Goal: Transaction & Acquisition: Purchase product/service

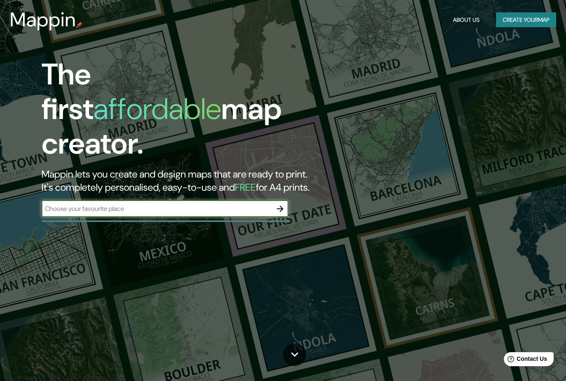
click at [539, 20] on button "Create your map" at bounding box center [526, 19] width 60 height 15
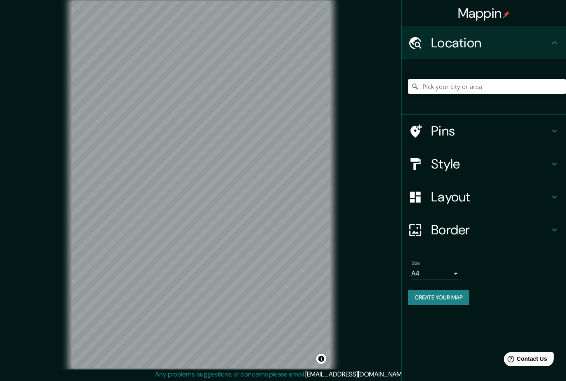
click at [487, 88] on input "Pick your city or area" at bounding box center [487, 86] width 158 height 15
click at [547, 169] on h4 "Style" at bounding box center [490, 164] width 118 height 16
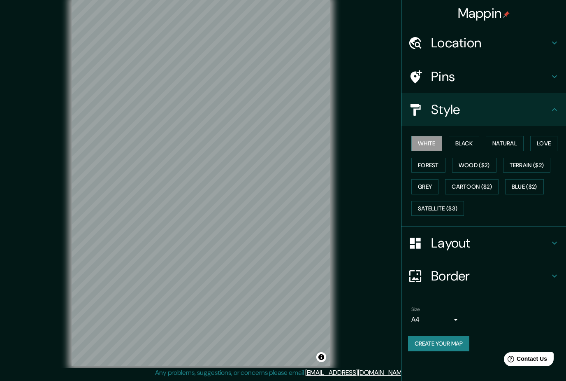
scroll to position [25, 0]
click at [443, 208] on button "Satellite ($3)" at bounding box center [437, 208] width 53 height 15
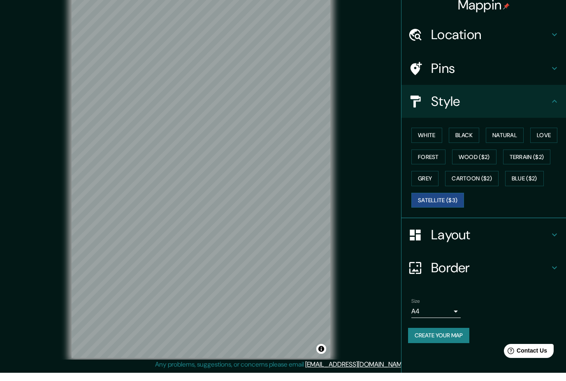
scroll to position [0, 0]
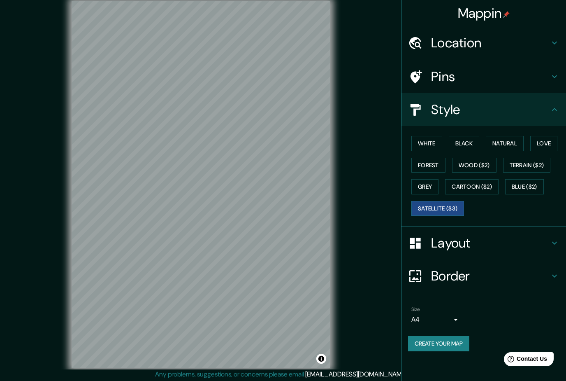
click at [550, 43] on icon at bounding box center [555, 43] width 10 height 10
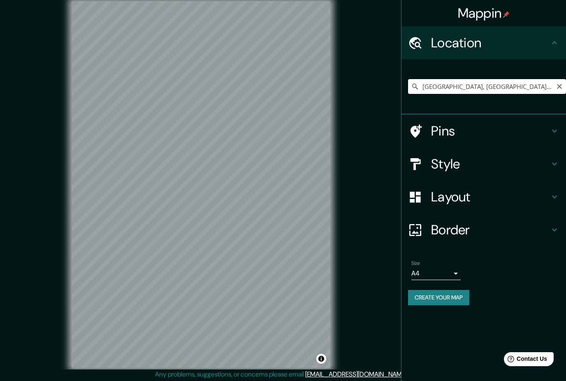
click at [526, 90] on input "[GEOGRAPHIC_DATA], [GEOGRAPHIC_DATA], [GEOGRAPHIC_DATA]" at bounding box center [487, 86] width 158 height 15
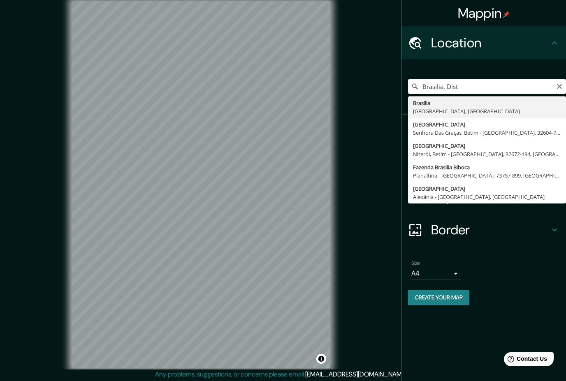
type input "Brasilia, Dis"
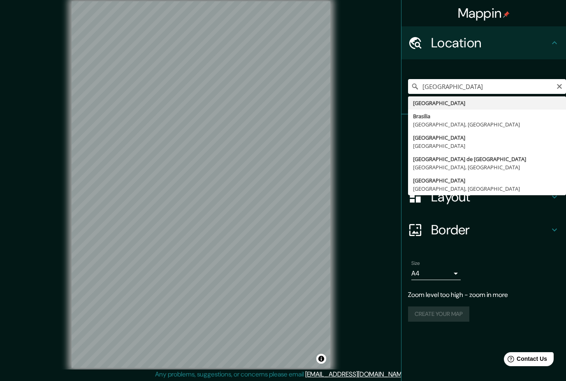
type input "[GEOGRAPHIC_DATA], [GEOGRAPHIC_DATA]"
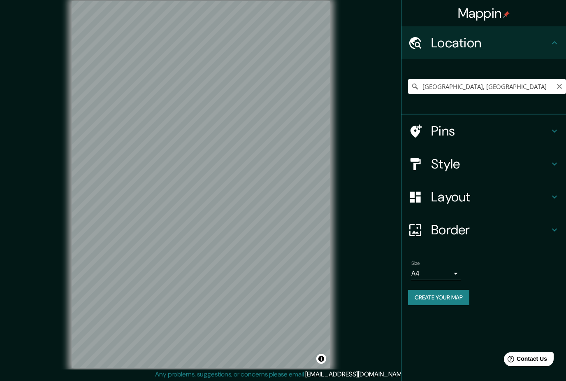
click at [559, 88] on icon "Clear" at bounding box center [559, 86] width 7 height 7
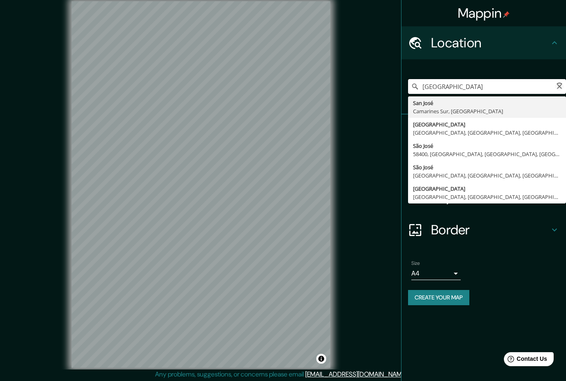
type input "[GEOGRAPHIC_DATA], [GEOGRAPHIC_DATA], [GEOGRAPHIC_DATA]"
click at [554, 89] on input "[GEOGRAPHIC_DATA], [GEOGRAPHIC_DATA], [GEOGRAPHIC_DATA]" at bounding box center [487, 86] width 158 height 15
click at [555, 87] on input "[GEOGRAPHIC_DATA], [GEOGRAPHIC_DATA], [GEOGRAPHIC_DATA]" at bounding box center [487, 86] width 158 height 15
click at [560, 86] on icon "Clear" at bounding box center [559, 86] width 5 height 5
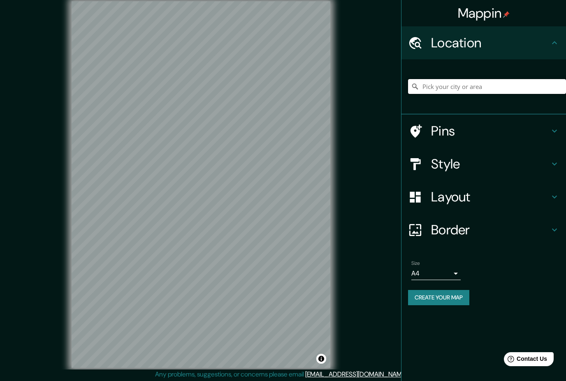
click at [498, 86] on input "Pick your city or area" at bounding box center [487, 86] width 158 height 15
click at [536, 85] on input "[GEOGRAPHIC_DATA], [GEOGRAPHIC_DATA], [GEOGRAPHIC_DATA], [GEOGRAPHIC_DATA]" at bounding box center [487, 86] width 158 height 15
click at [492, 89] on input "[GEOGRAPHIC_DATA], [GEOGRAPHIC_DATA], [GEOGRAPHIC_DATA], [GEOGRAPHIC_DATA]" at bounding box center [487, 86] width 158 height 15
click at [488, 92] on input "[GEOGRAPHIC_DATA], [GEOGRAPHIC_DATA], [GEOGRAPHIC_DATA], [GEOGRAPHIC_DATA]" at bounding box center [487, 86] width 158 height 15
click at [548, 86] on input "[GEOGRAPHIC_DATA], [GEOGRAPHIC_DATA], [GEOGRAPHIC_DATA], [GEOGRAPHIC_DATA]" at bounding box center [487, 86] width 158 height 15
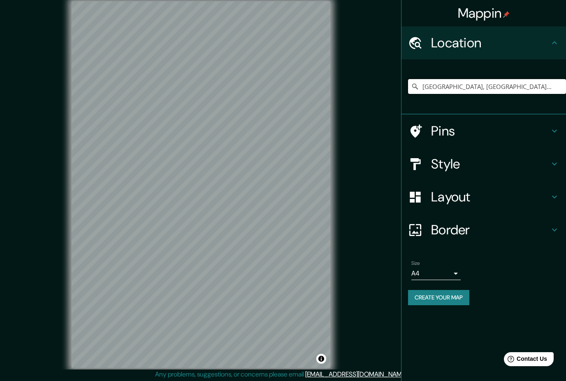
click at [520, 86] on input "[GEOGRAPHIC_DATA], [GEOGRAPHIC_DATA], [GEOGRAPHIC_DATA], [GEOGRAPHIC_DATA]" at bounding box center [487, 86] width 158 height 15
click at [493, 87] on input "[GEOGRAPHIC_DATA], [GEOGRAPHIC_DATA], [GEOGRAPHIC_DATA], [GEOGRAPHIC_DATA]" at bounding box center [487, 86] width 158 height 15
click at [491, 91] on input "[GEOGRAPHIC_DATA], [GEOGRAPHIC_DATA], [GEOGRAPHIC_DATA], [GEOGRAPHIC_DATA]" at bounding box center [487, 86] width 158 height 15
click at [529, 86] on input "[GEOGRAPHIC_DATA], [GEOGRAPHIC_DATA], [GEOGRAPHIC_DATA], [GEOGRAPHIC_DATA]" at bounding box center [487, 86] width 158 height 15
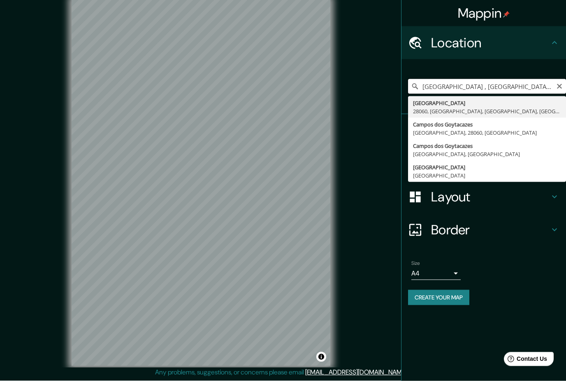
scroll to position [25, 0]
click at [559, 91] on input "[GEOGRAPHIC_DATA] , [GEOGRAPHIC_DATA], [GEOGRAPHIC_DATA]" at bounding box center [487, 86] width 158 height 15
type input "[GEOGRAPHIC_DATA] , [GEOGRAPHIC_DATA], [GEOGRAPHIC_DATA]"
click at [558, 84] on icon "Clear" at bounding box center [559, 86] width 7 height 7
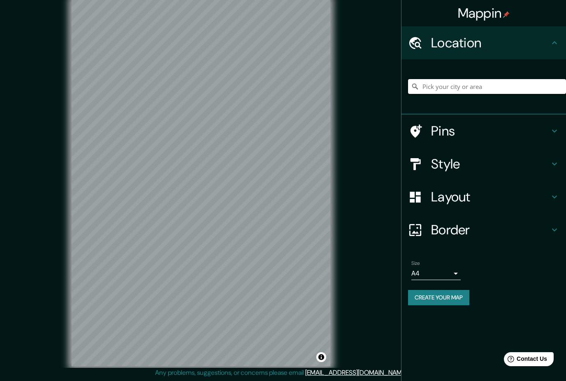
click at [488, 87] on input "Pick your city or area" at bounding box center [487, 86] width 158 height 15
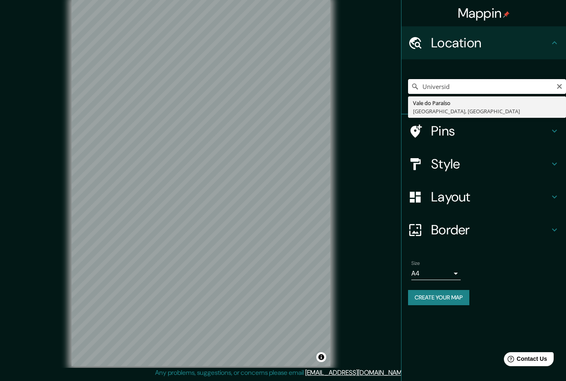
type input "Universi"
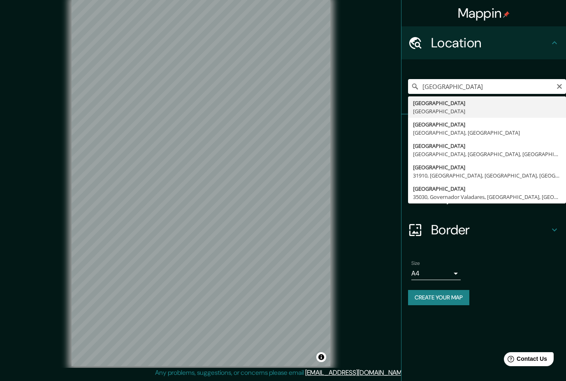
type input "[GEOGRAPHIC_DATA], [GEOGRAPHIC_DATA], [GEOGRAPHIC_DATA]"
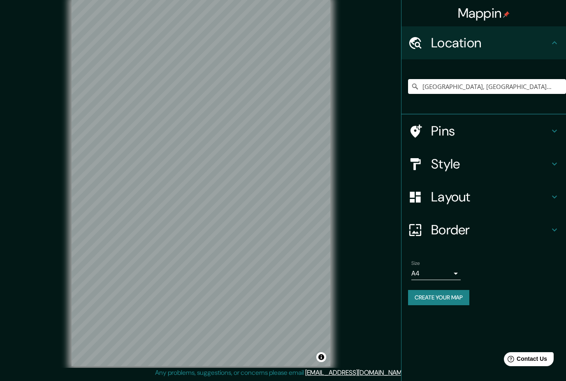
click at [548, 197] on h4 "Layout" at bounding box center [490, 196] width 118 height 16
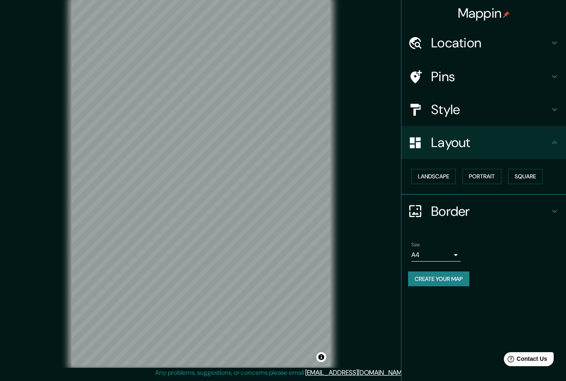
click at [436, 172] on button "Landscape" at bounding box center [433, 176] width 44 height 15
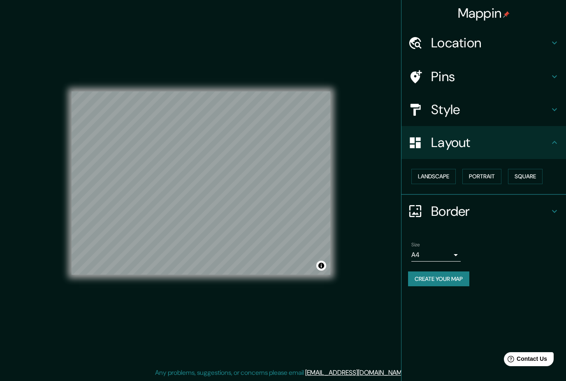
click at [436, 174] on button "Landscape" at bounding box center [433, 176] width 44 height 15
click at [488, 174] on button "Portrait" at bounding box center [481, 176] width 39 height 15
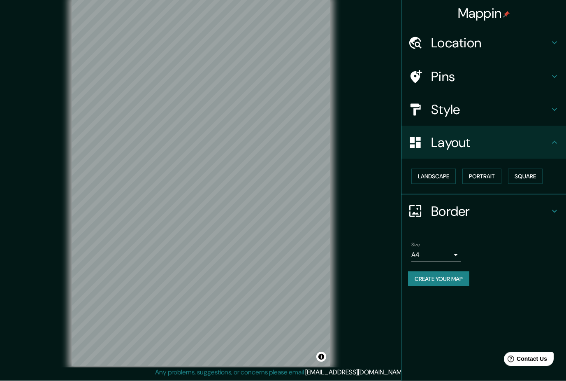
scroll to position [0, 0]
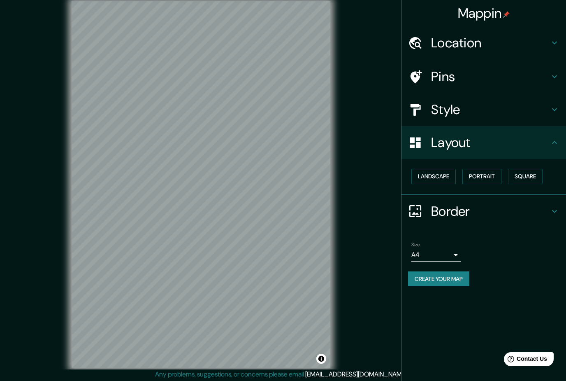
click at [552, 107] on icon at bounding box center [555, 109] width 10 height 10
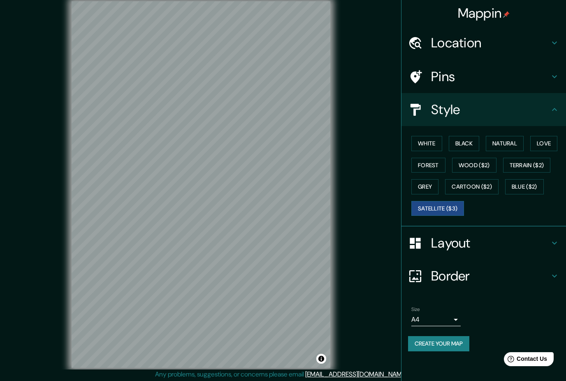
click at [551, 72] on icon at bounding box center [555, 77] width 10 height 10
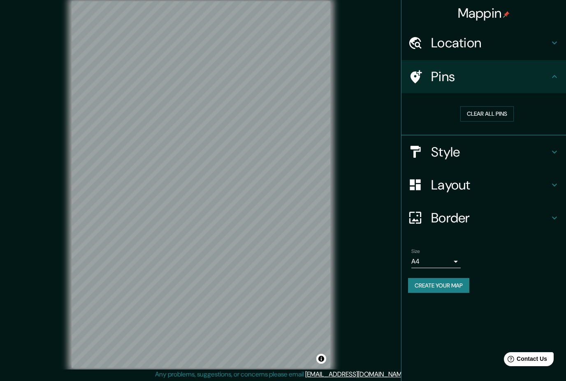
click at [552, 46] on icon at bounding box center [555, 43] width 10 height 10
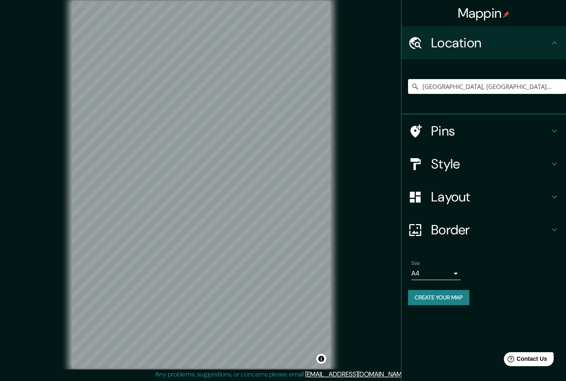
click at [549, 46] on h4 "Location" at bounding box center [490, 43] width 118 height 16
click at [523, 167] on h4 "Style" at bounding box center [490, 164] width 118 height 16
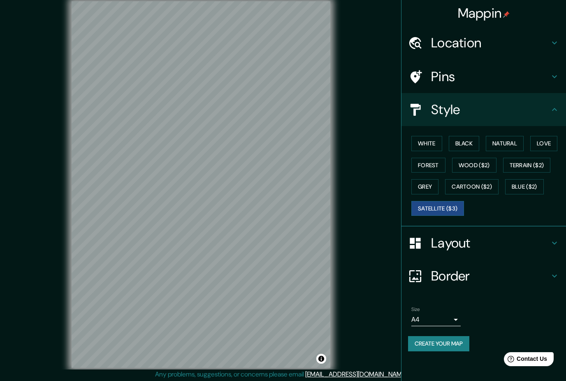
click at [420, 144] on button "White" at bounding box center [426, 143] width 31 height 15
click at [546, 144] on button "Love" at bounding box center [543, 143] width 27 height 15
click at [514, 142] on button "Natural" at bounding box center [505, 143] width 38 height 15
